Goal: Task Accomplishment & Management: Manage account settings

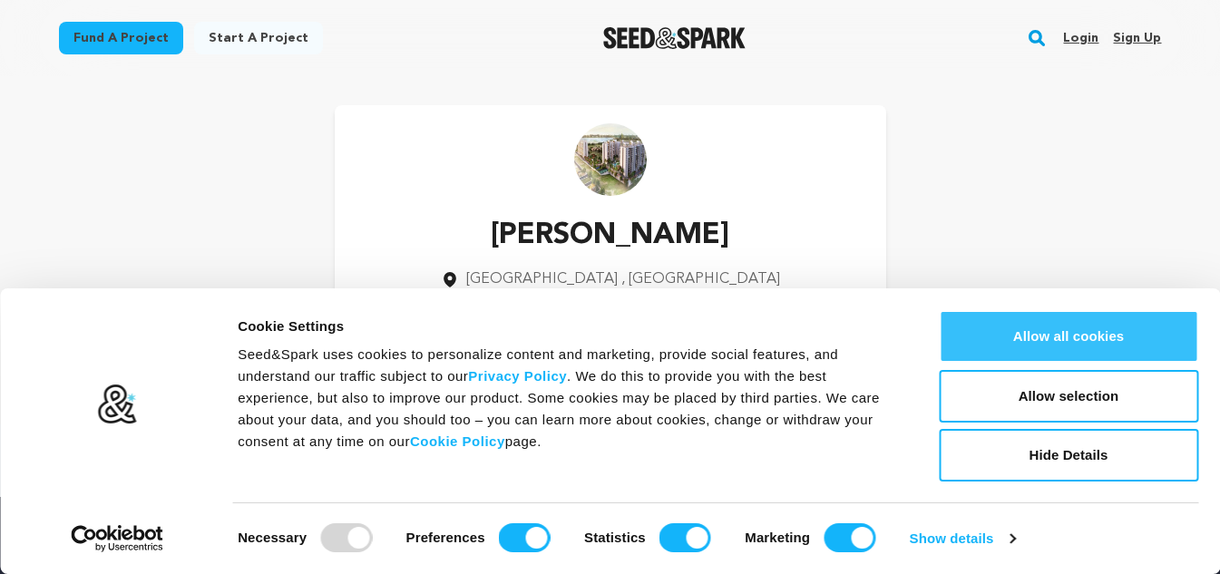
click at [1081, 335] on button "Allow all cookies" at bounding box center [1068, 336] width 259 height 53
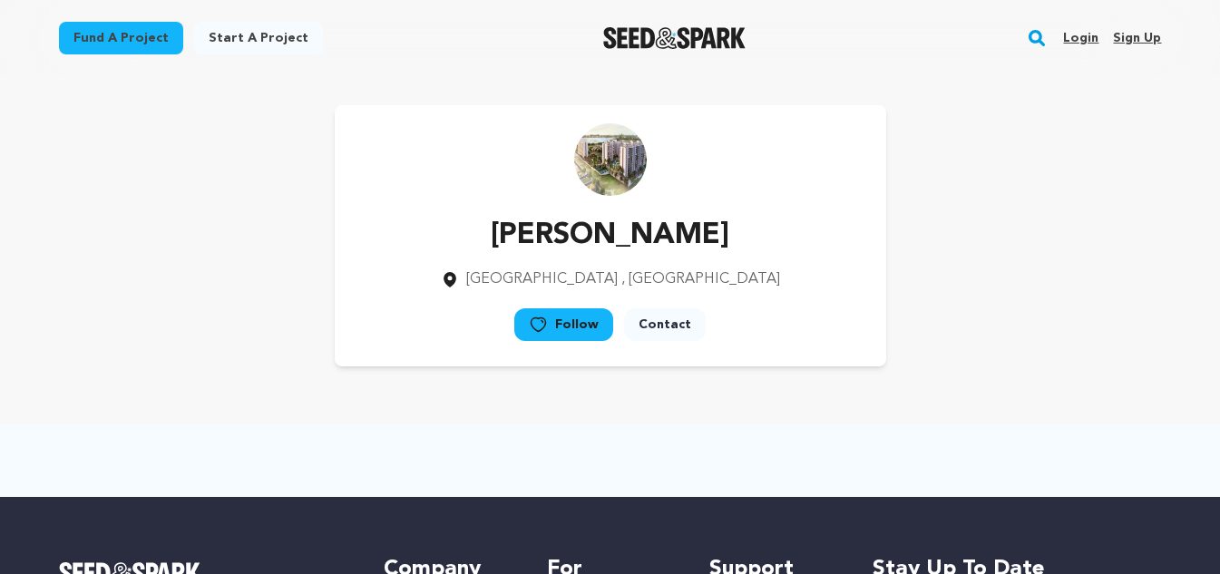
click at [658, 329] on link "Contact" at bounding box center [665, 324] width 82 height 33
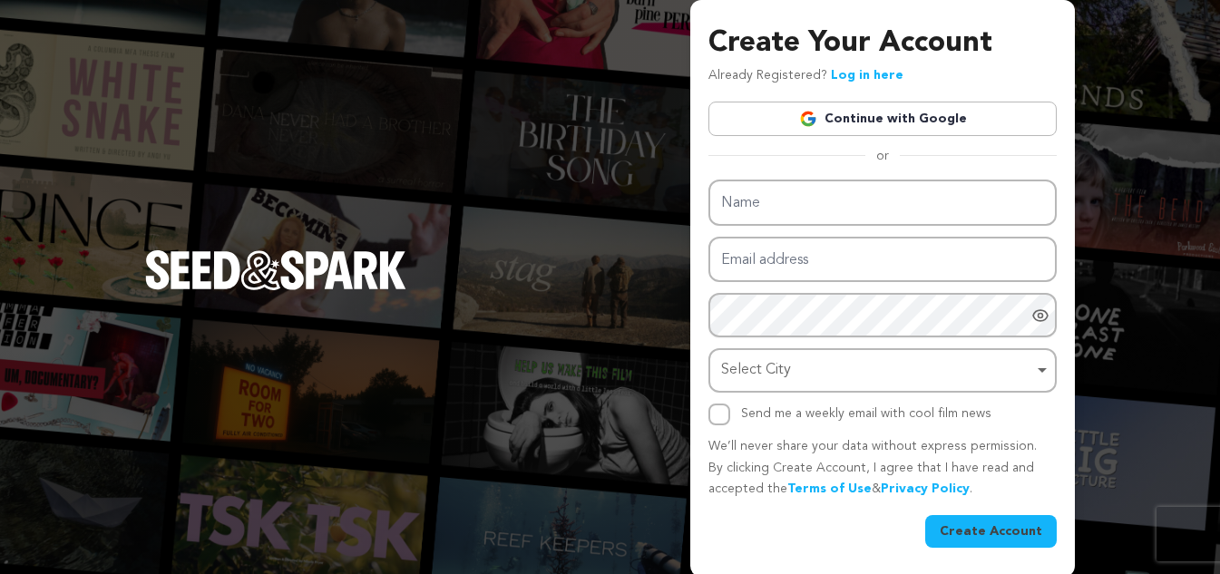
click at [902, 127] on link "Continue with Google" at bounding box center [882, 119] width 348 height 34
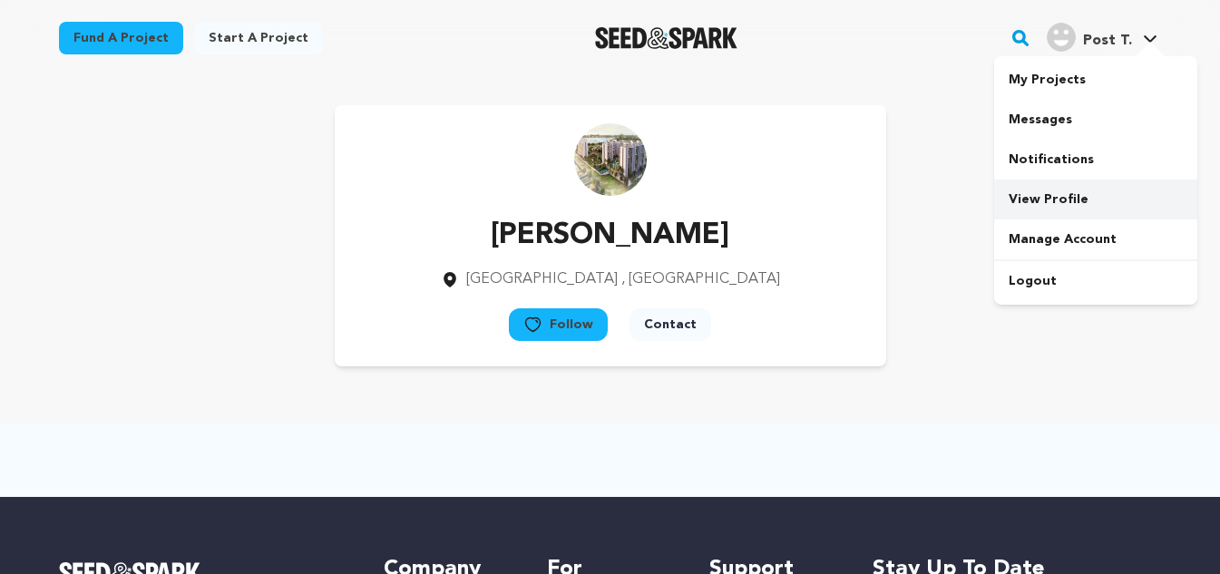
click at [1022, 201] on link "View Profile" at bounding box center [1095, 200] width 203 height 40
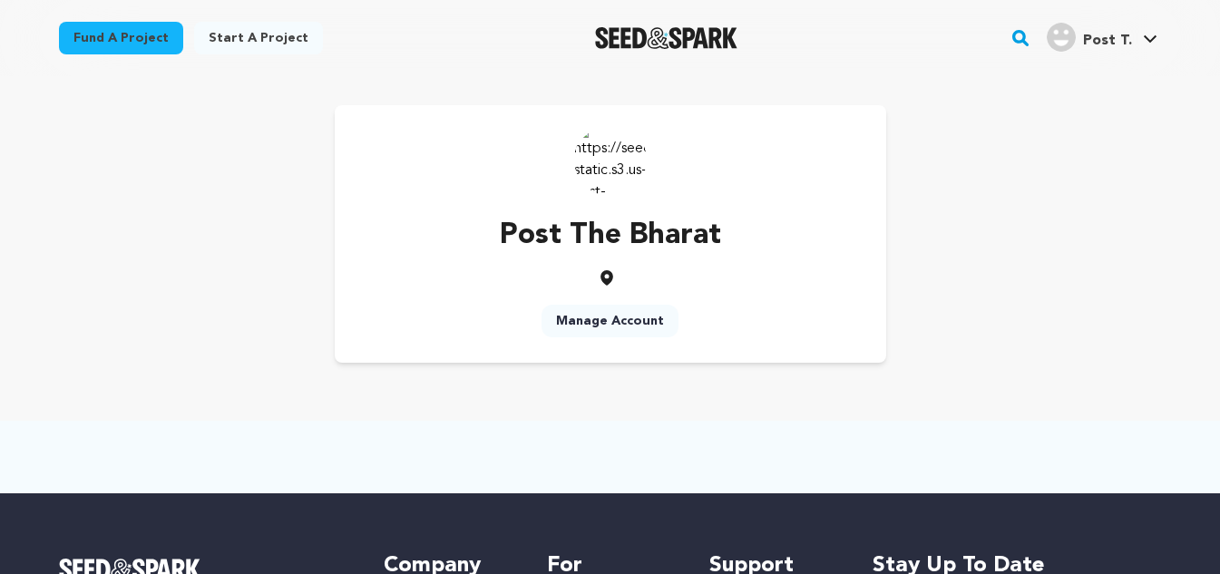
click at [637, 307] on link "Manage Account" at bounding box center [609, 321] width 137 height 33
click at [638, 317] on link "Manage Account" at bounding box center [609, 321] width 137 height 33
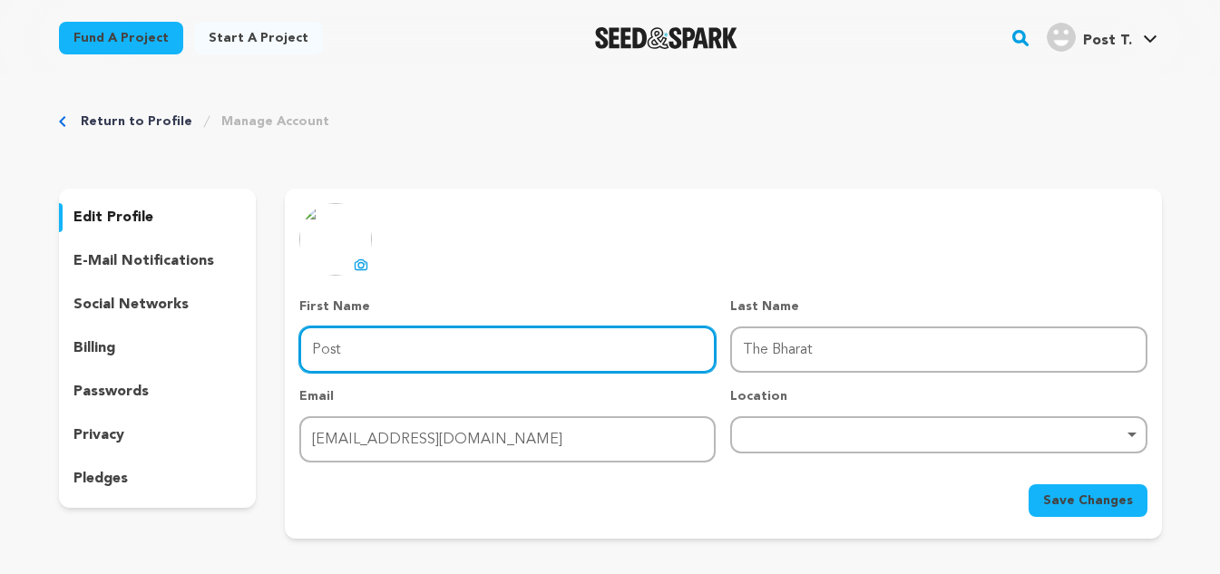
click at [521, 368] on input "Post" at bounding box center [507, 349] width 416 height 46
type input "The Bharat"
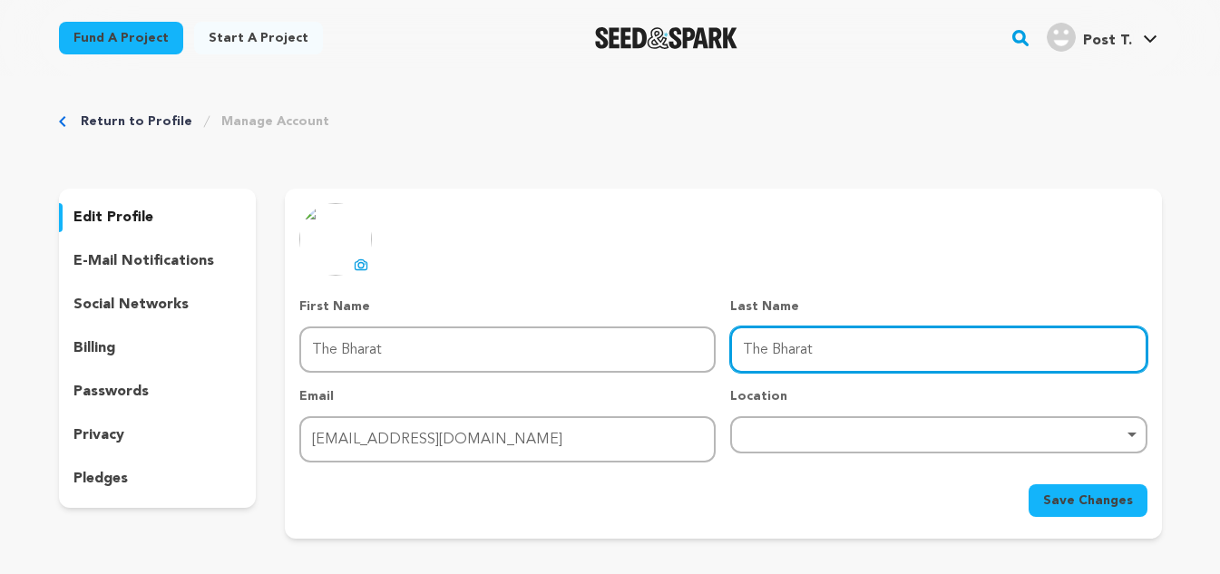
click at [859, 347] on input "The Bharat" at bounding box center [938, 349] width 416 height 46
click at [859, 348] on input "The Bharat" at bounding box center [938, 349] width 416 height 46
click at [749, 419] on div "Remove item" at bounding box center [938, 434] width 416 height 37
type input "Post"
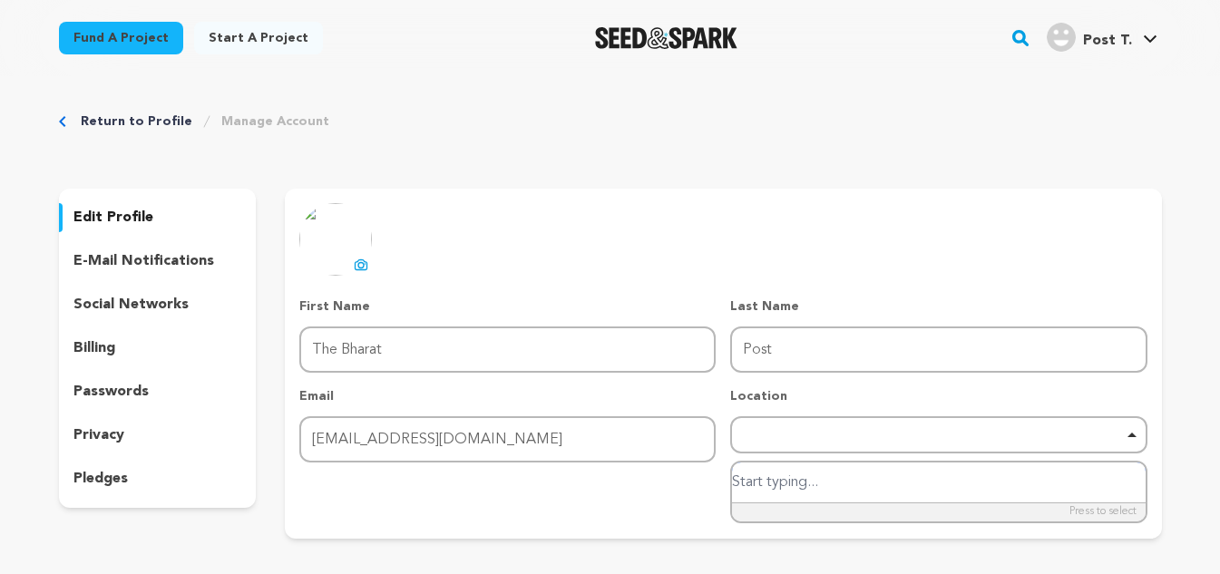
click at [773, 446] on div "Remove item" at bounding box center [938, 434] width 416 height 37
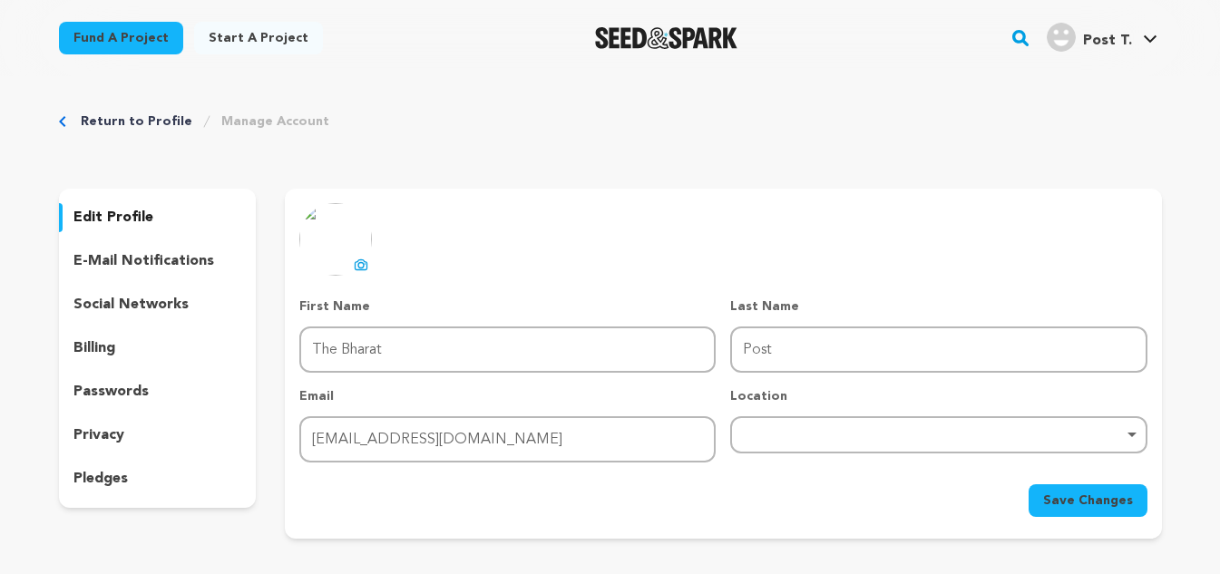
click at [797, 429] on div "Remove item" at bounding box center [938, 434] width 416 height 37
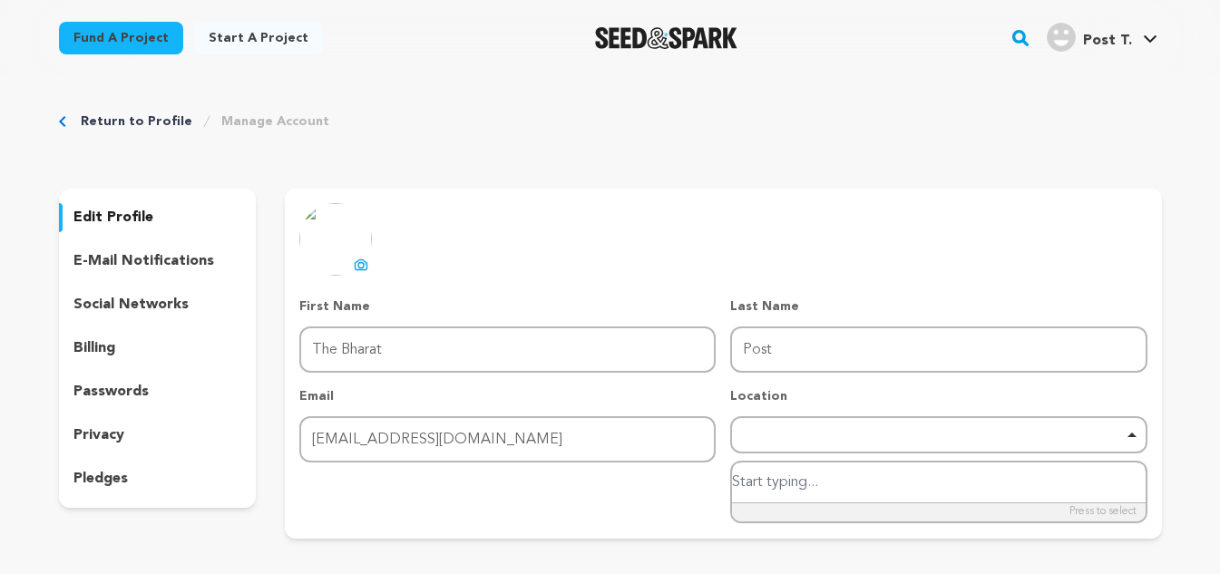
click at [788, 493] on input "search" at bounding box center [938, 482] width 413 height 41
type input "Noida"
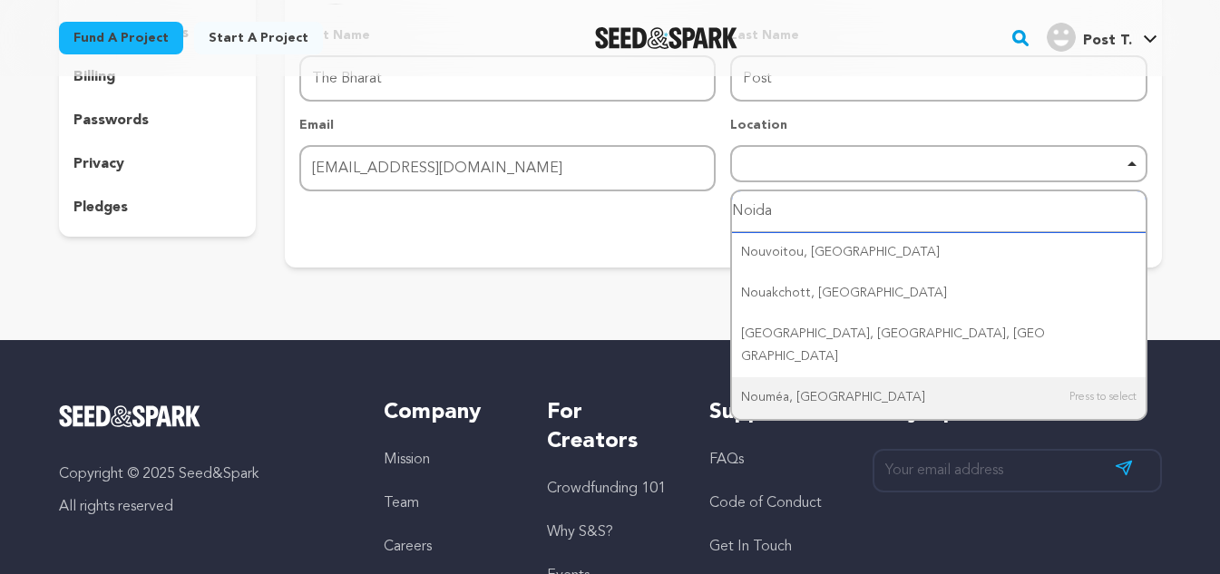
scroll to position [272, 0]
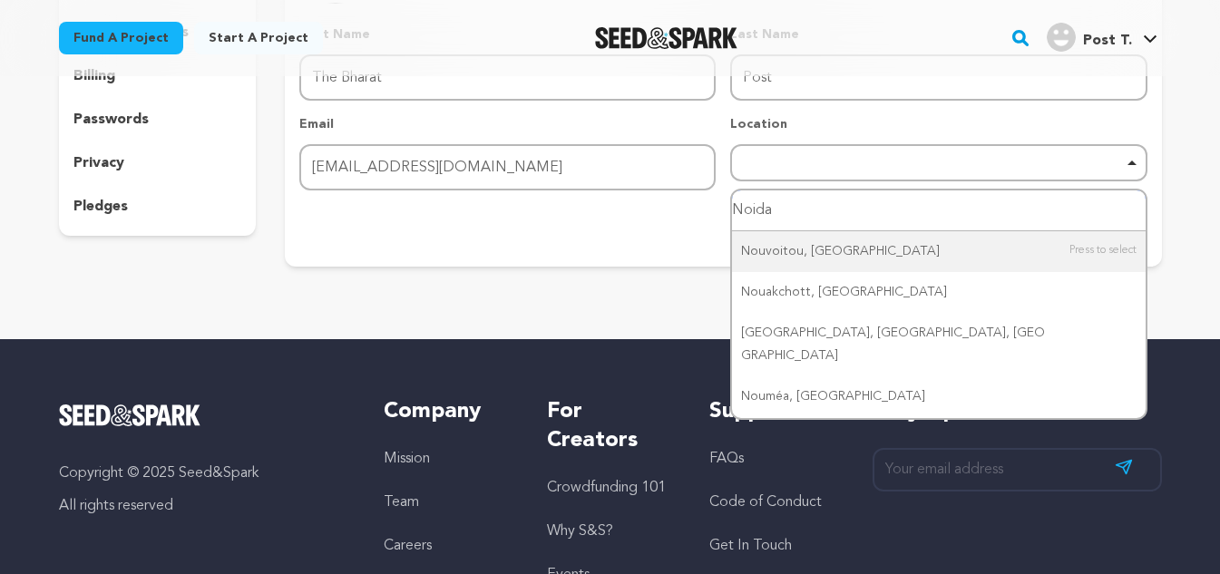
click at [809, 206] on input "Noida" at bounding box center [938, 210] width 413 height 41
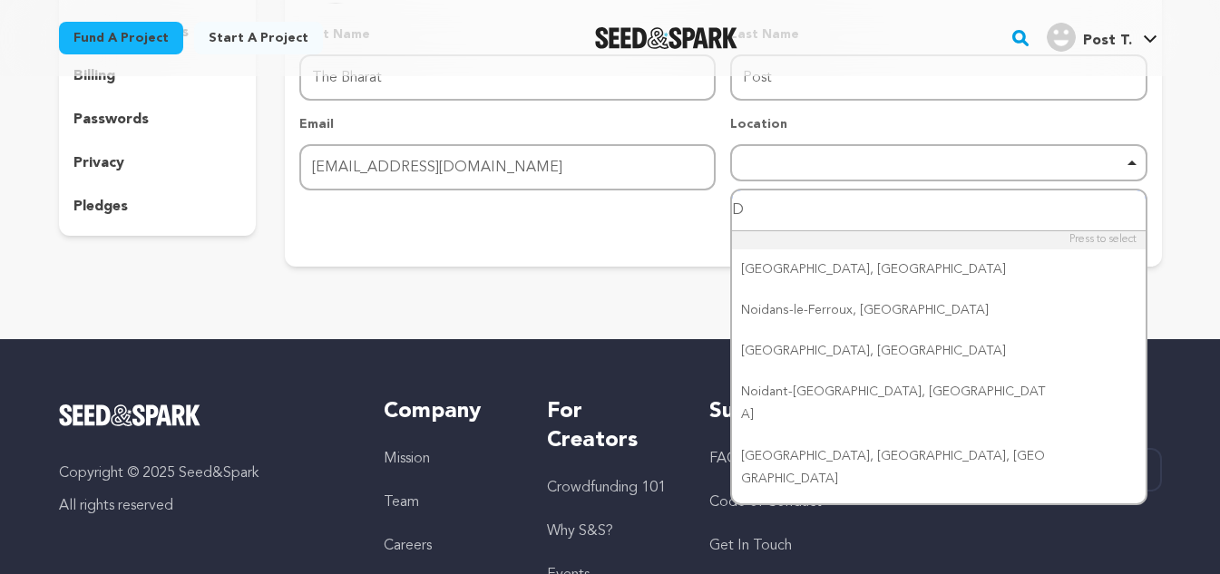
type input "De"
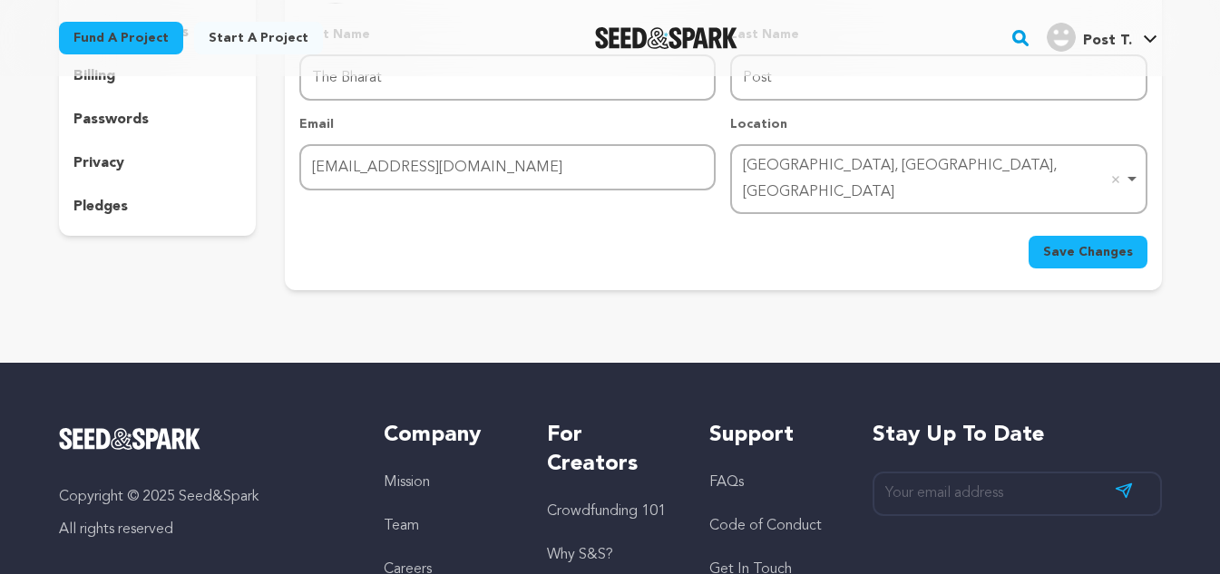
click at [1059, 243] on span "Save Changes" at bounding box center [1088, 252] width 90 height 18
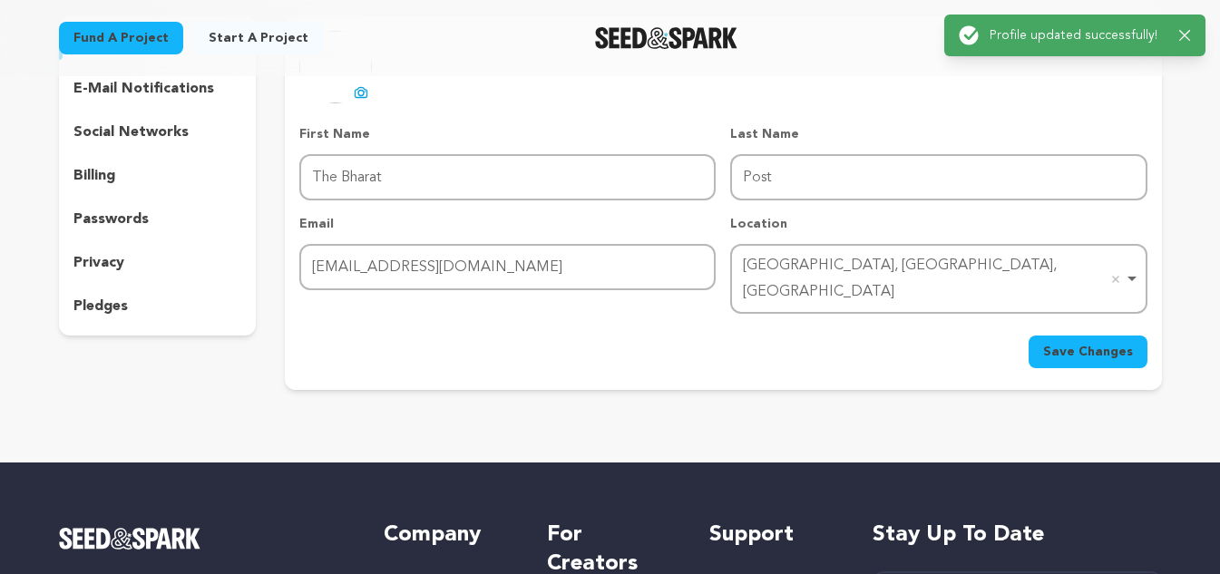
scroll to position [0, 0]
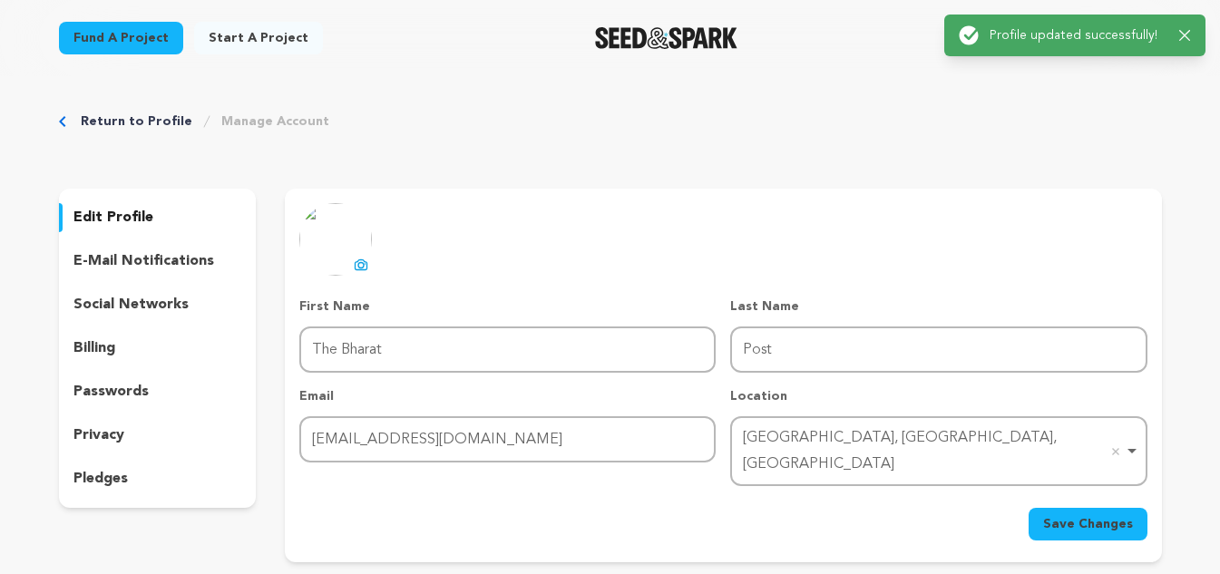
click at [158, 297] on p "social networks" at bounding box center [130, 305] width 115 height 22
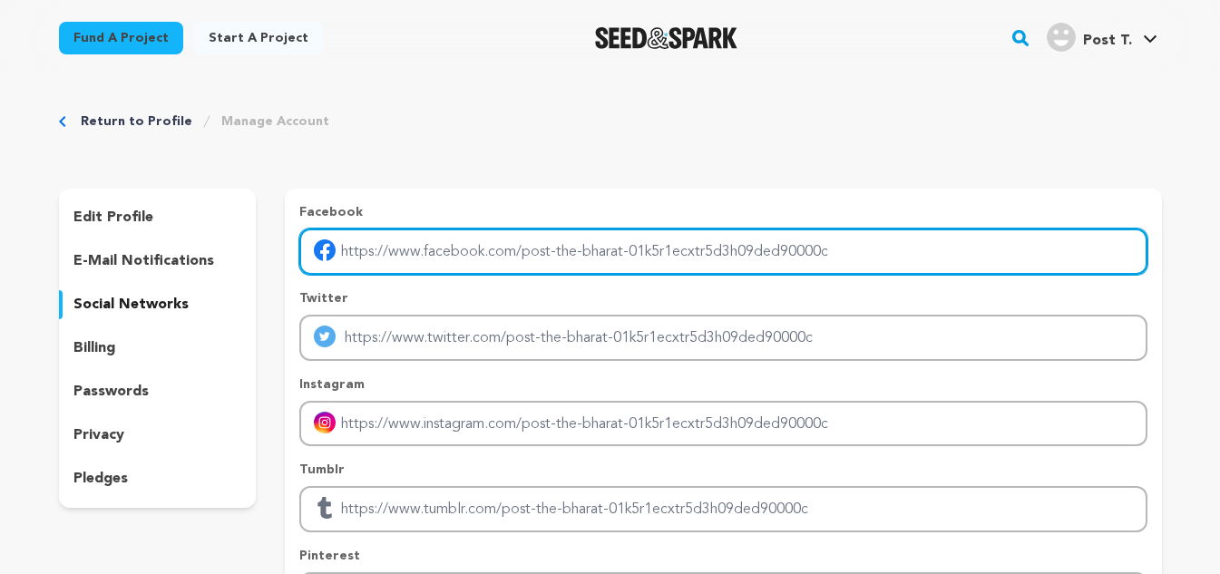
click at [478, 242] on input "Enter facebook profile link" at bounding box center [722, 252] width 847 height 46
type input "https://www.facebook.com/people/The-Bharat-Post/61577607065499/"
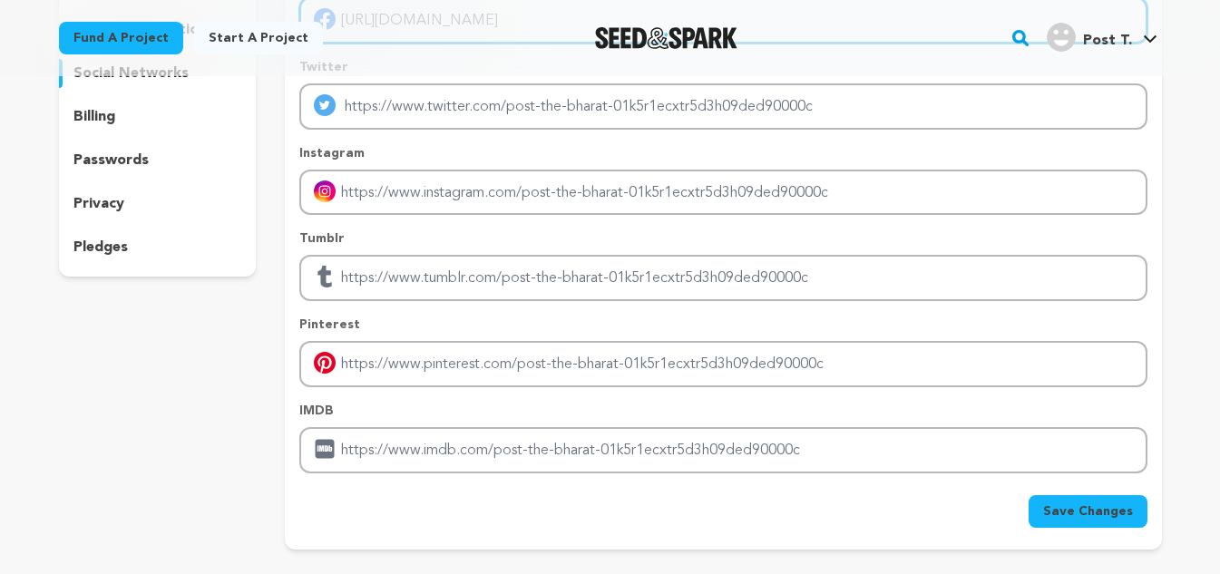
scroll to position [272, 0]
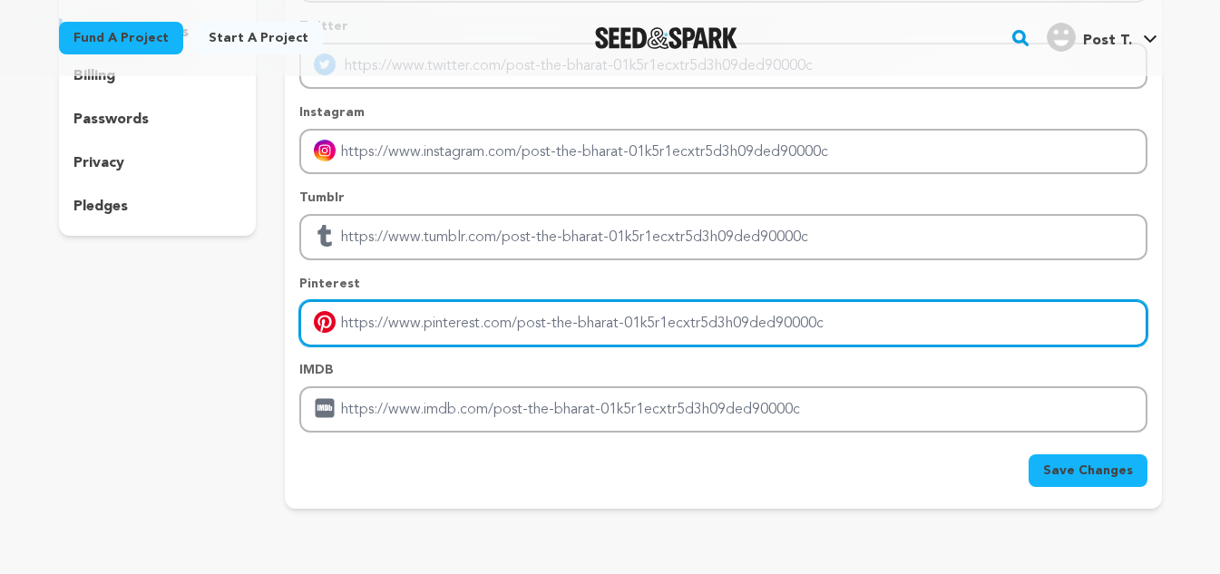
click at [429, 326] on input "Enter pinterest profile link" at bounding box center [722, 323] width 847 height 46
type input "https://www.pinterest.com/thebharatpost"
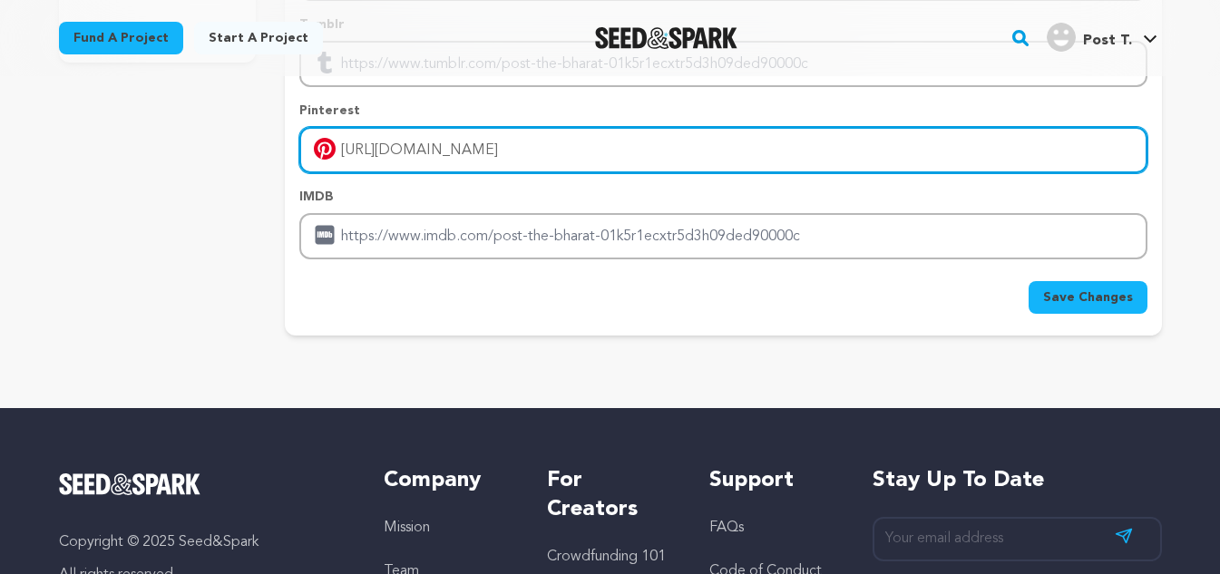
scroll to position [453, 0]
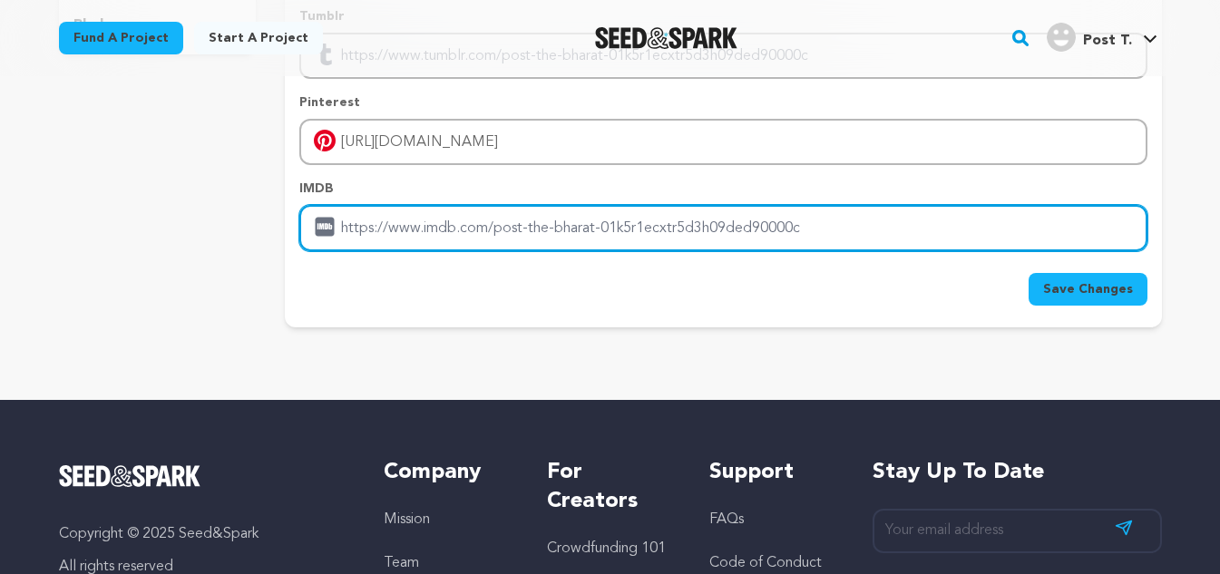
click at [520, 216] on input "Enter IMDB profile link" at bounding box center [722, 228] width 847 height 46
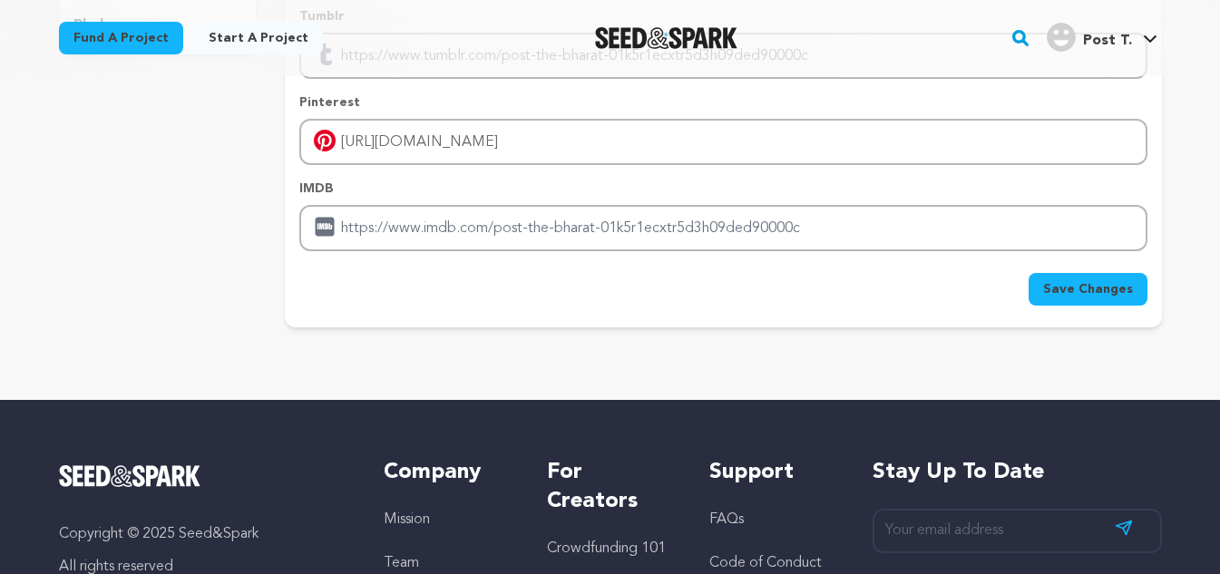
click at [1102, 305] on button "Save Changes" at bounding box center [1087, 289] width 119 height 33
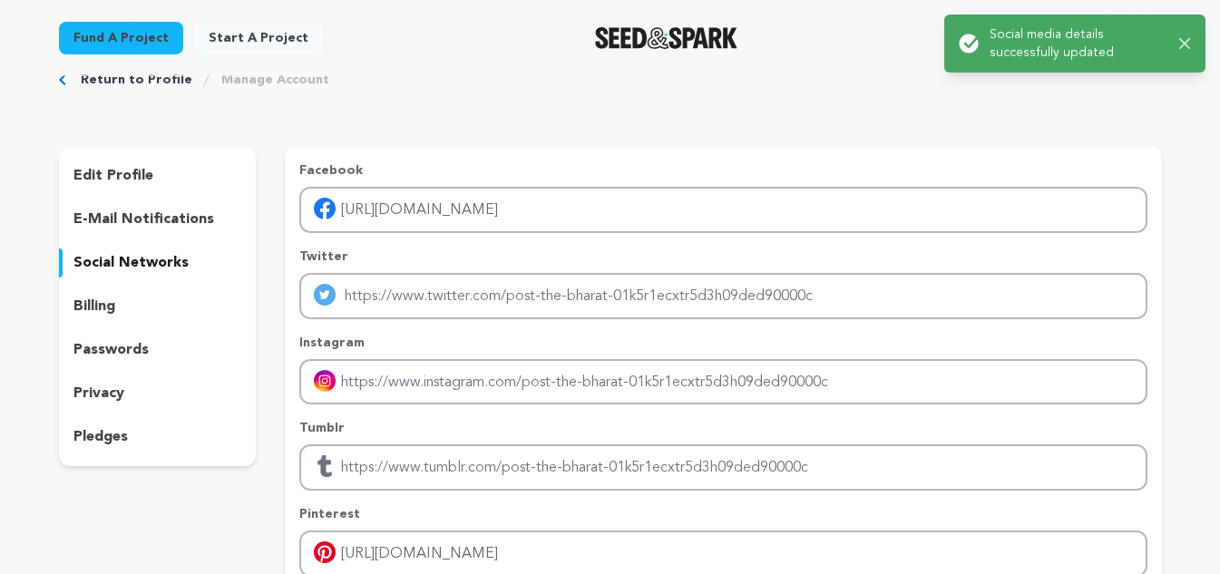
scroll to position [0, 0]
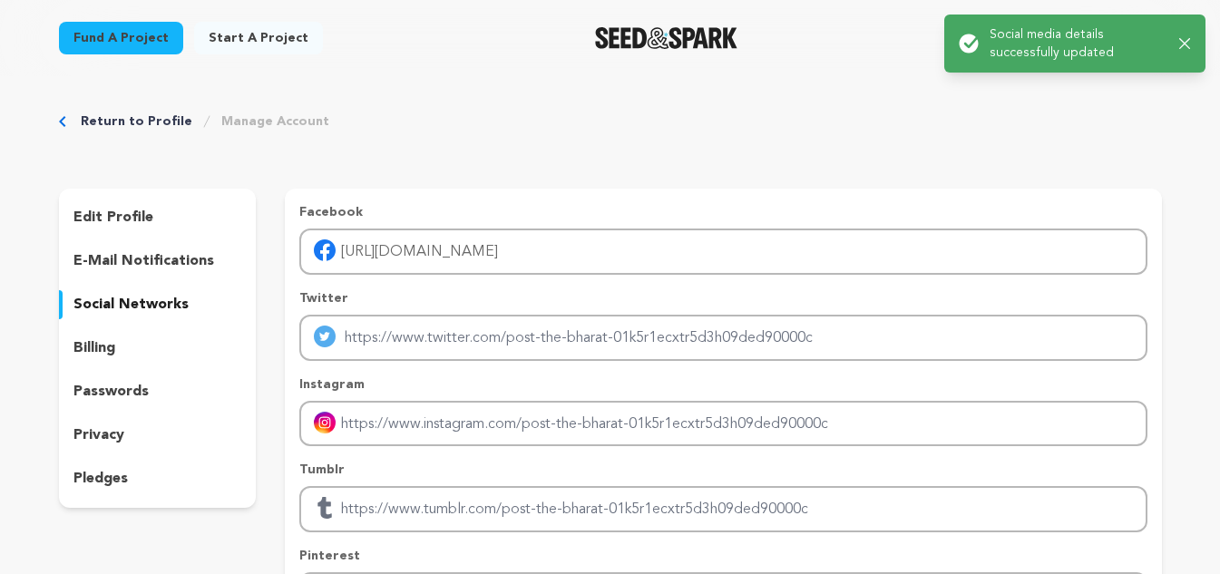
click at [123, 210] on p "edit profile" at bounding box center [113, 218] width 80 height 22
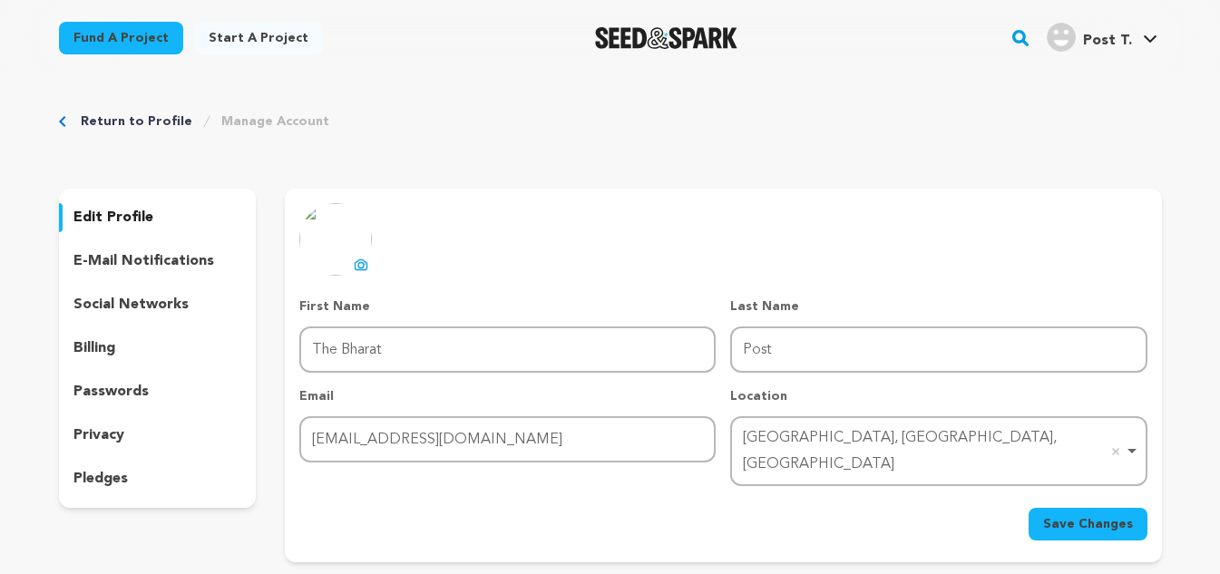
click at [1192, 31] on main "Success: Info: Warning: Error: Social media details successfully updated Close …" at bounding box center [610, 557] width 1220 height 1114
click at [1092, 44] on span "Post T." at bounding box center [1107, 41] width 49 height 15
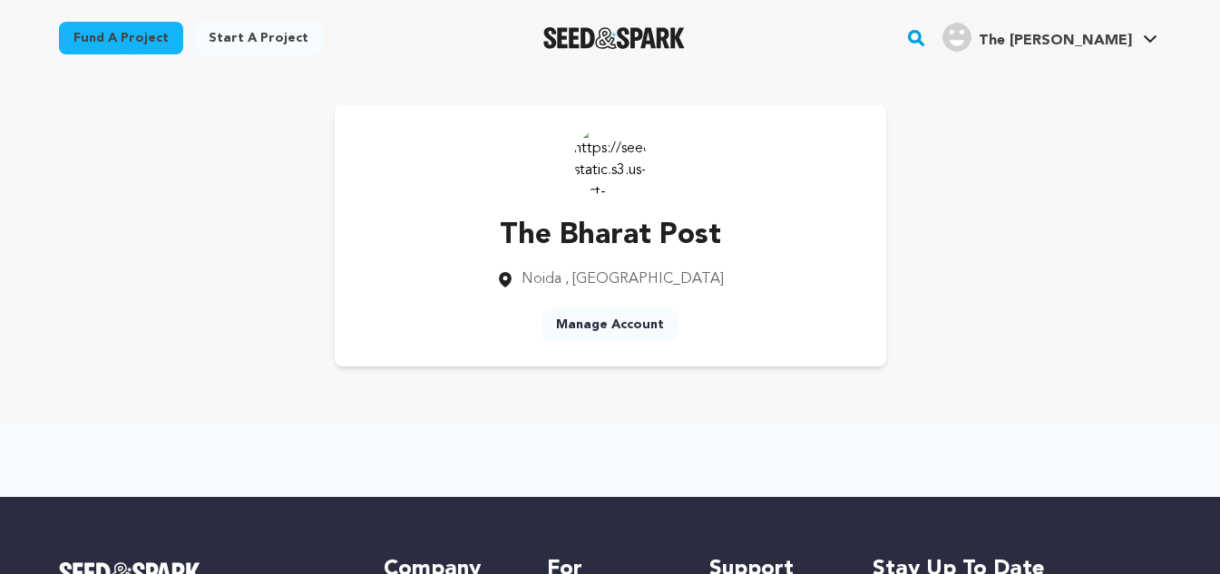
click at [618, 320] on link "Manage Account" at bounding box center [609, 324] width 137 height 33
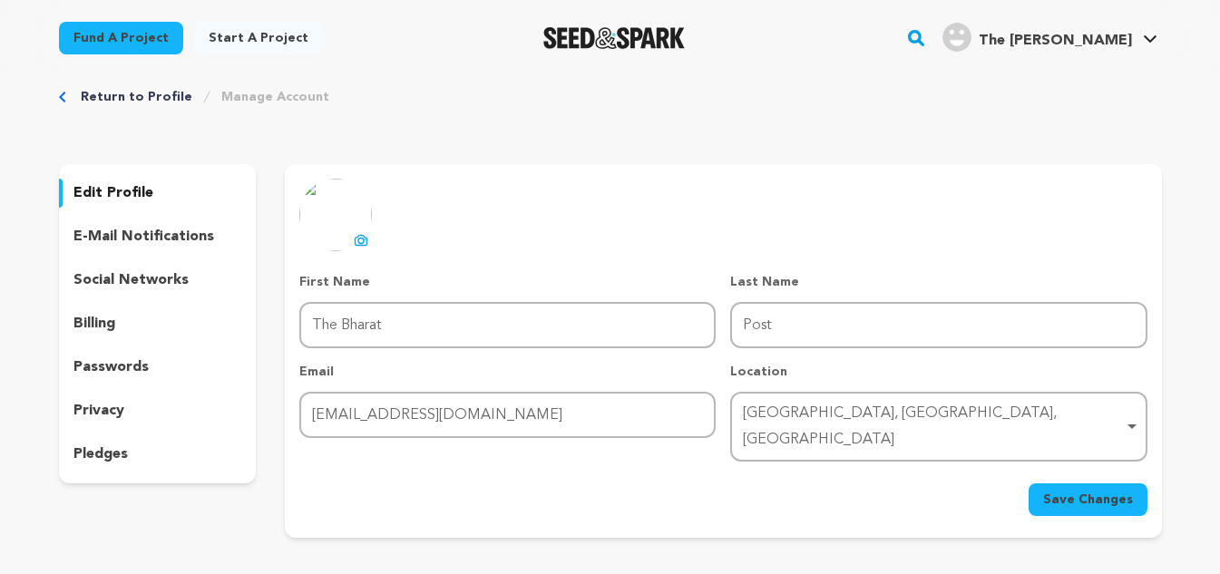
scroll to position [91, 0]
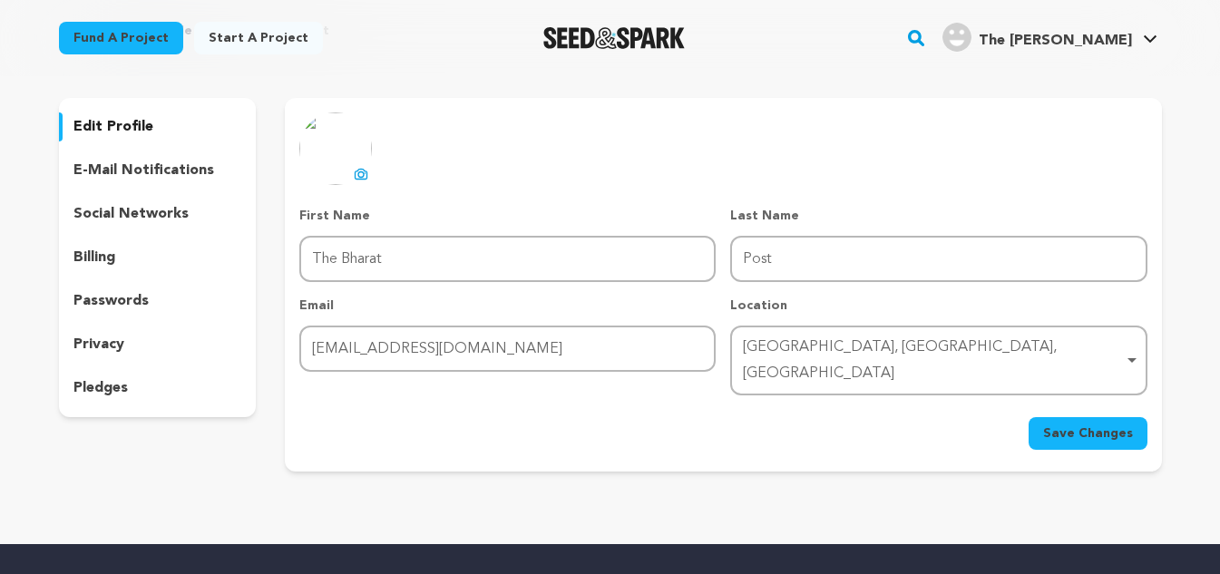
click at [362, 175] on icon at bounding box center [361, 174] width 15 height 15
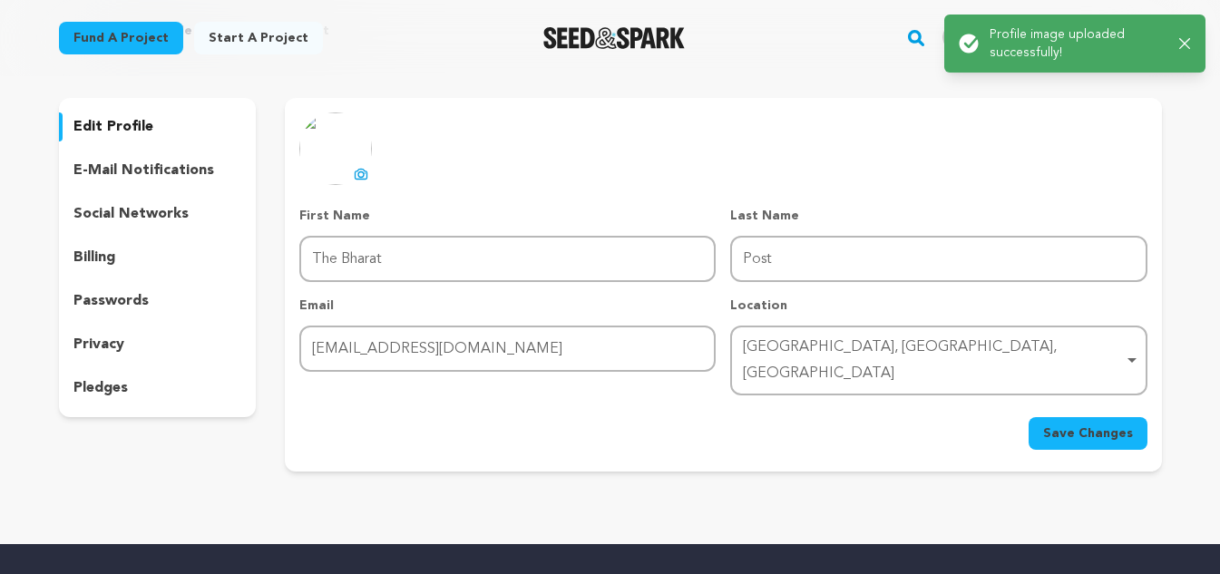
click at [1098, 424] on span "Save Changes" at bounding box center [1088, 433] width 90 height 18
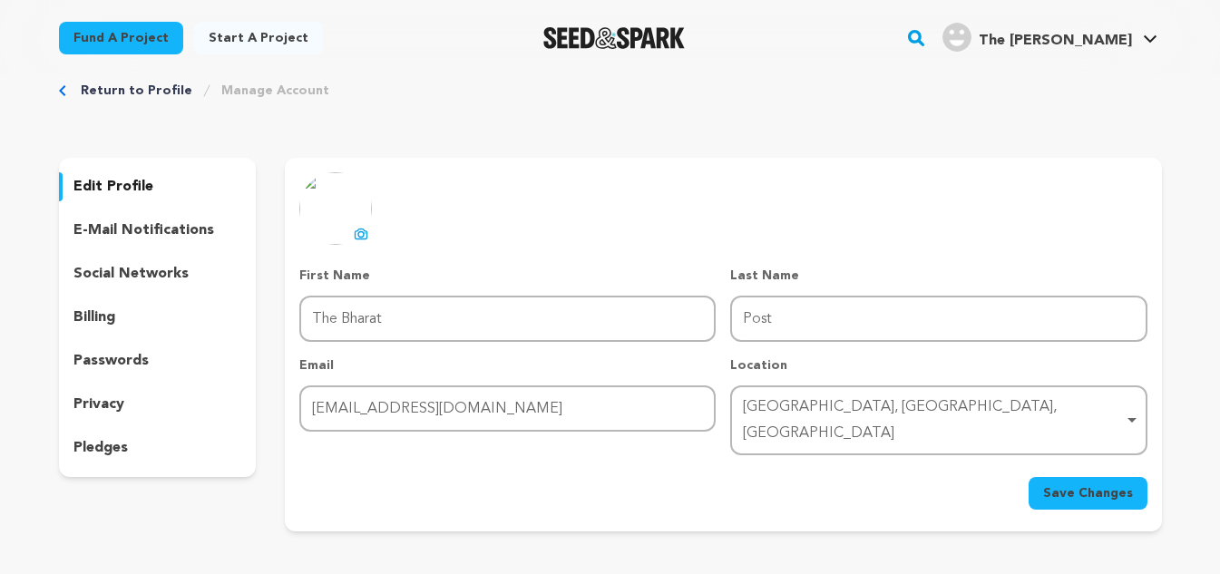
scroll to position [0, 0]
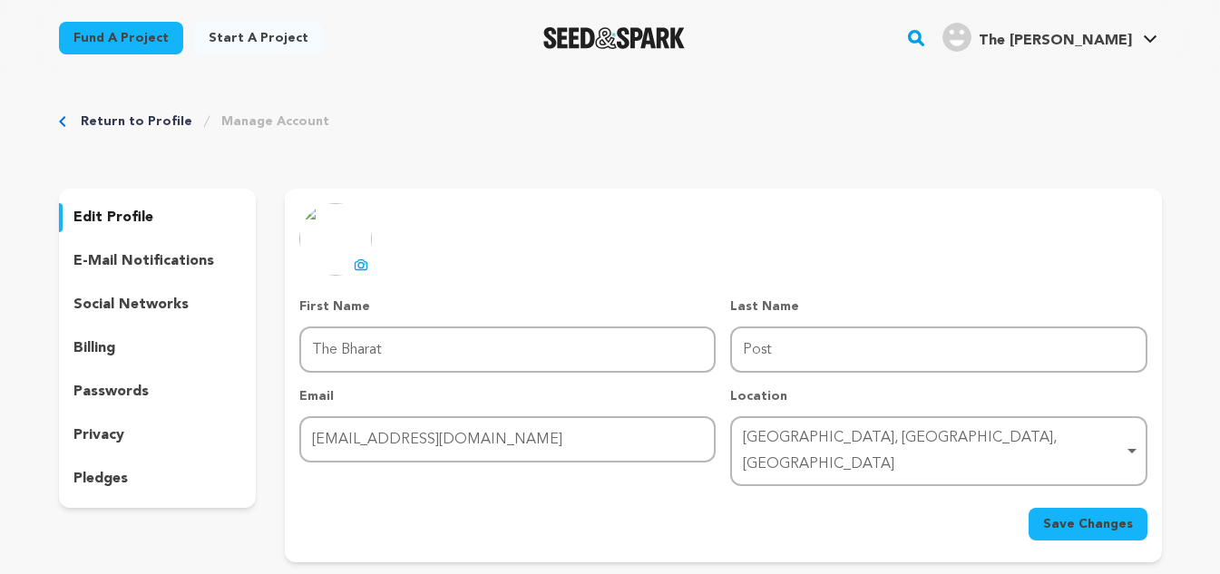
click at [234, 44] on link "Start a project" at bounding box center [258, 38] width 129 height 33
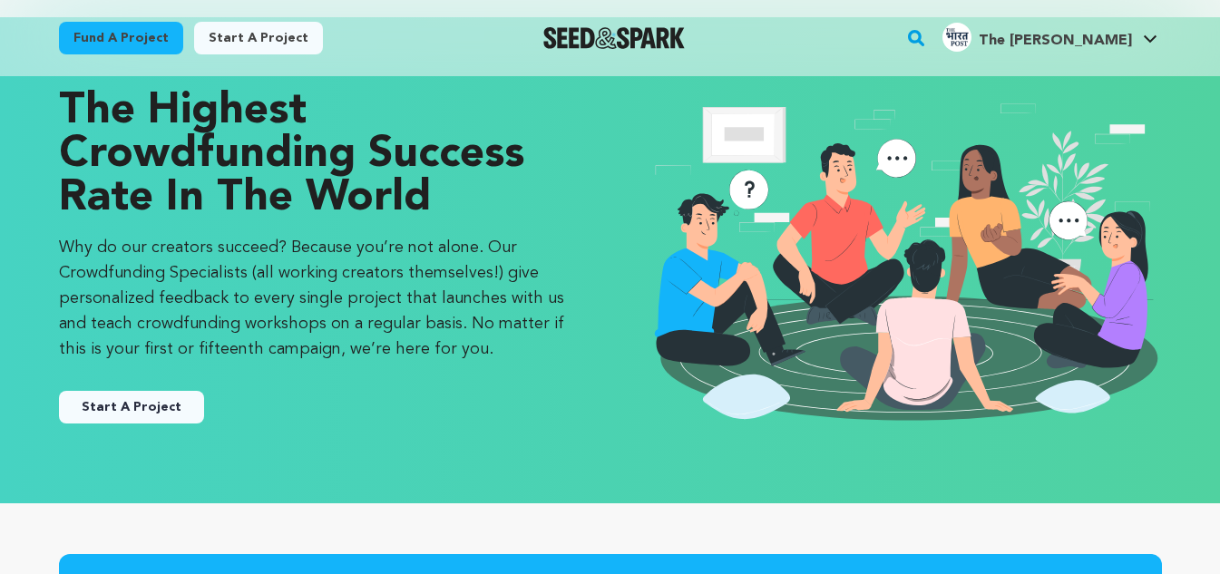
scroll to position [91, 0]
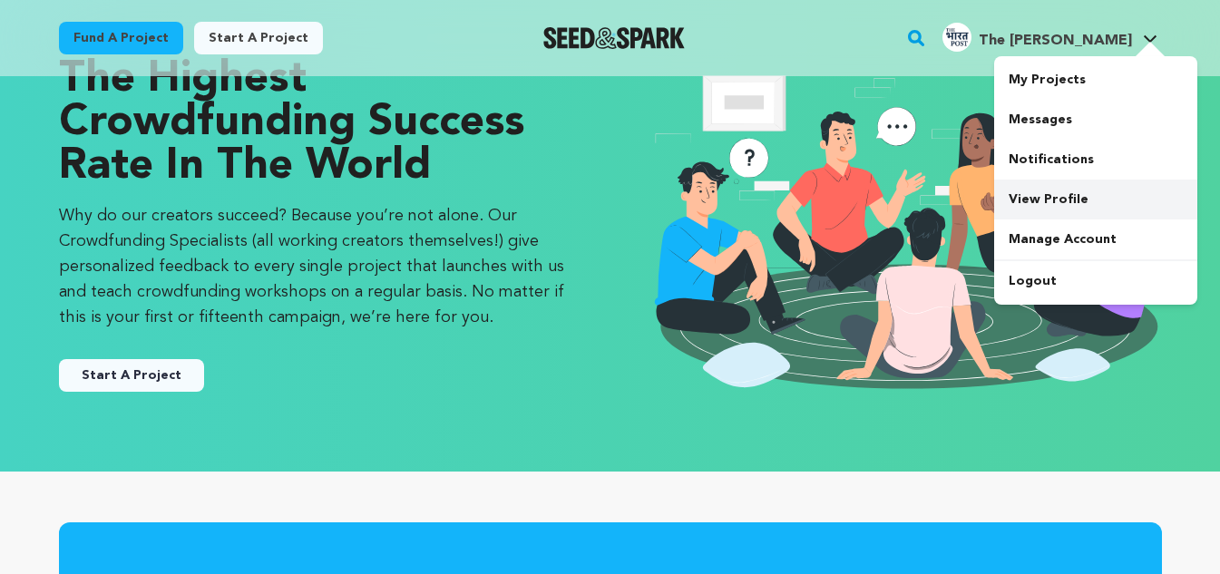
click at [1054, 205] on link "View Profile" at bounding box center [1095, 200] width 203 height 40
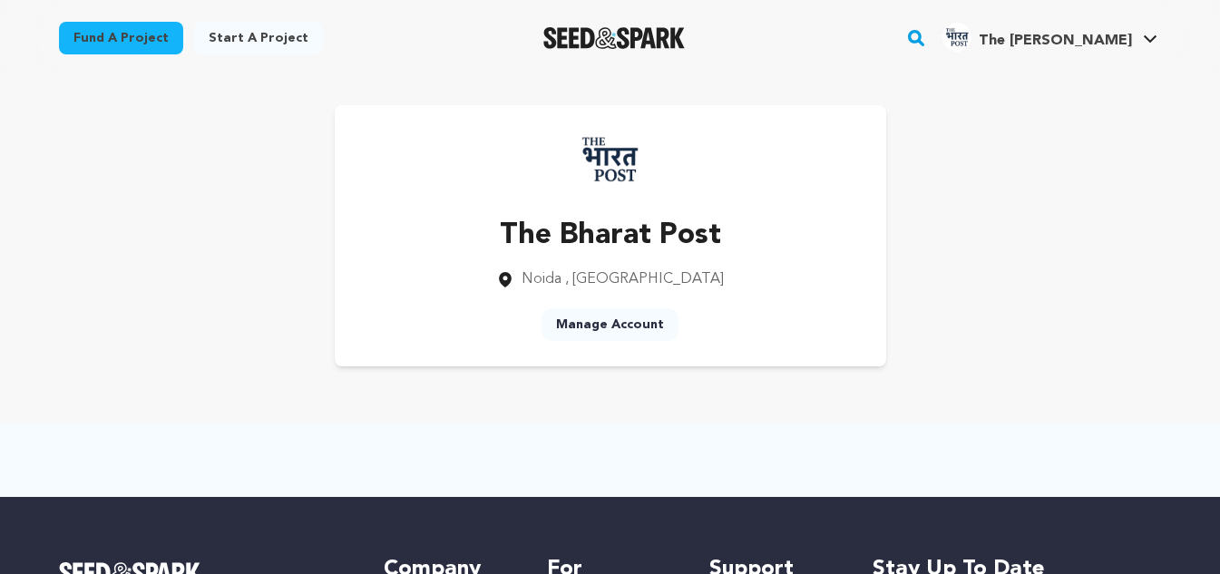
click at [176, 0] on div "Fund a project Start a project Search" at bounding box center [610, 38] width 1161 height 76
